Goal: Transaction & Acquisition: Download file/media

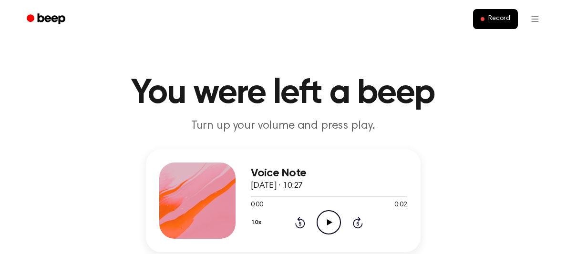
click at [336, 221] on icon "Play Audio" at bounding box center [329, 222] width 24 height 24
click at [332, 228] on icon "Play Audio" at bounding box center [329, 222] width 24 height 24
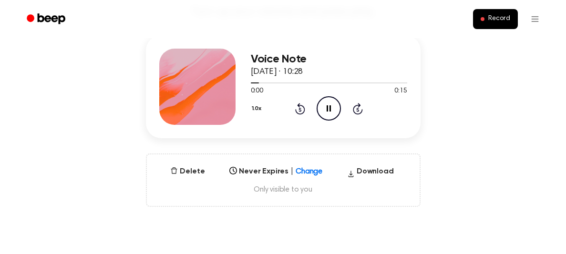
scroll to position [121, 0]
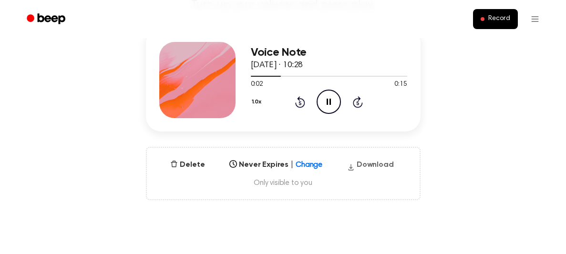
click at [377, 164] on button "Download" at bounding box center [370, 166] width 54 height 15
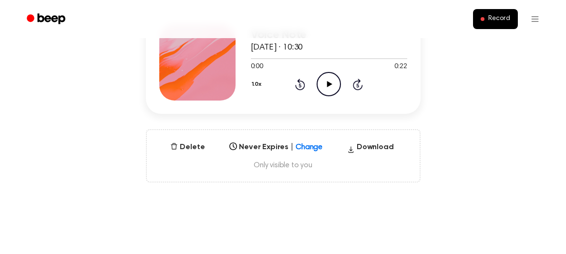
scroll to position [133, 0]
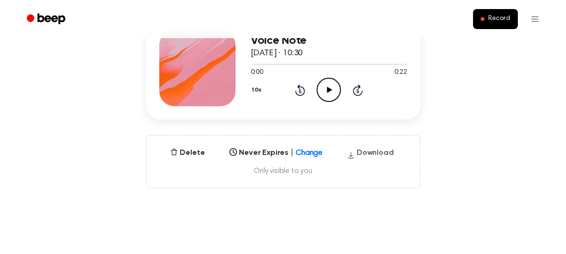
click at [368, 148] on button "Download" at bounding box center [370, 154] width 54 height 15
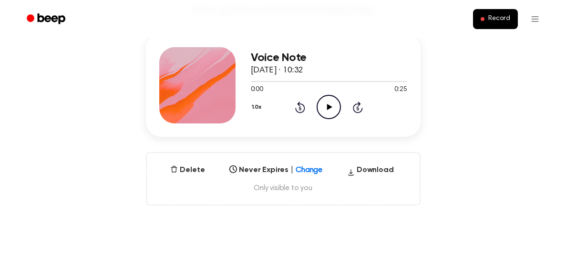
scroll to position [229, 0]
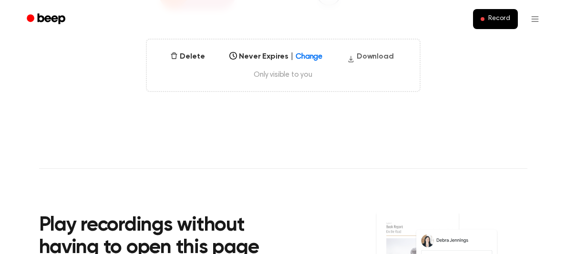
click at [368, 53] on button "Download" at bounding box center [370, 58] width 54 height 15
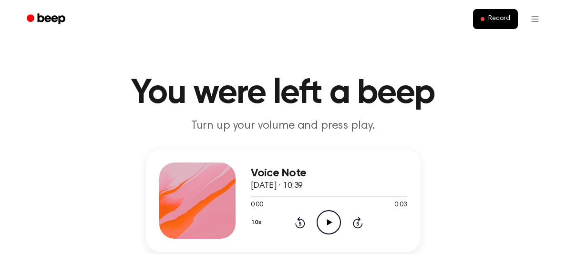
click at [324, 221] on icon "Play Audio" at bounding box center [329, 222] width 24 height 24
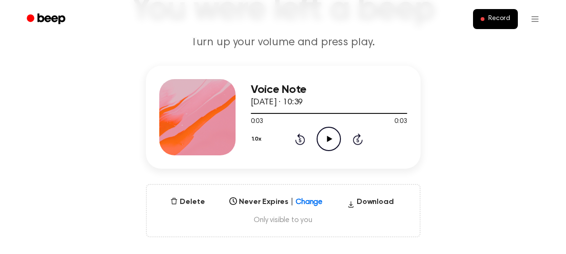
scroll to position [123, 0]
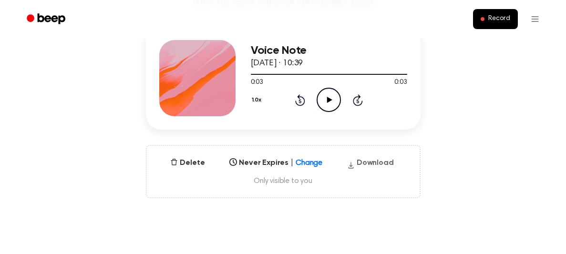
click at [360, 164] on button "Download" at bounding box center [370, 164] width 54 height 15
